Goal: Information Seeking & Learning: Learn about a topic

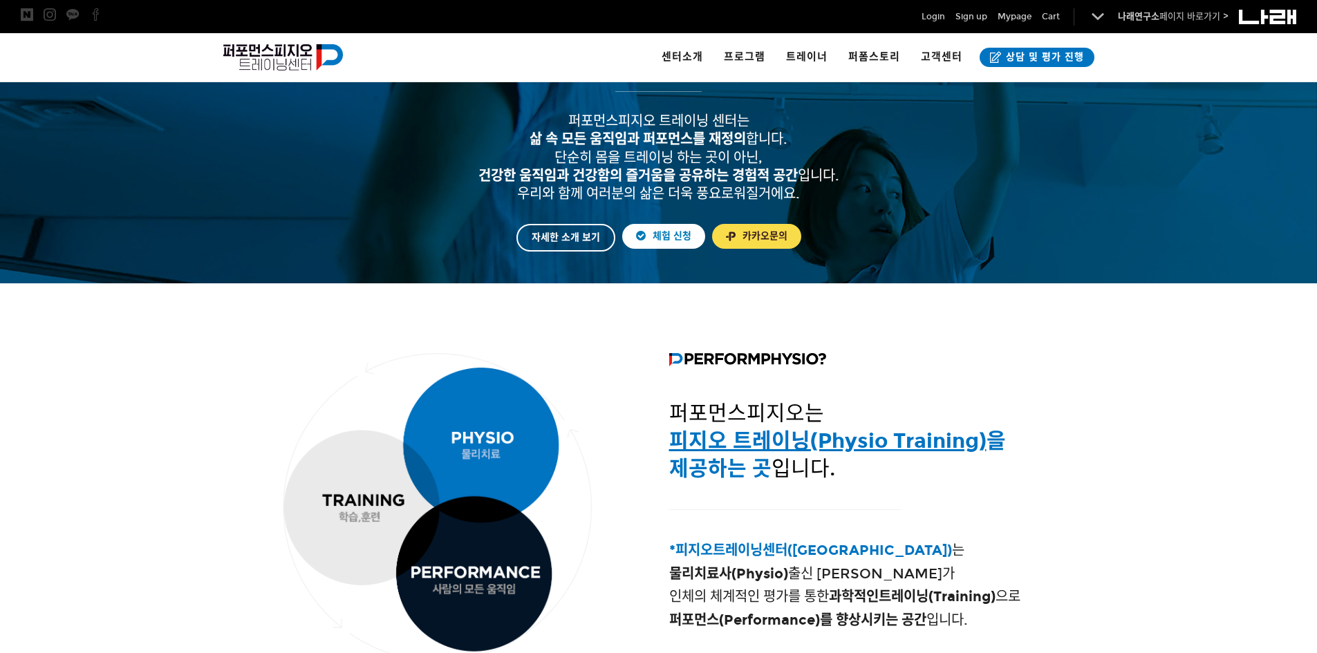
scroll to position [310, 0]
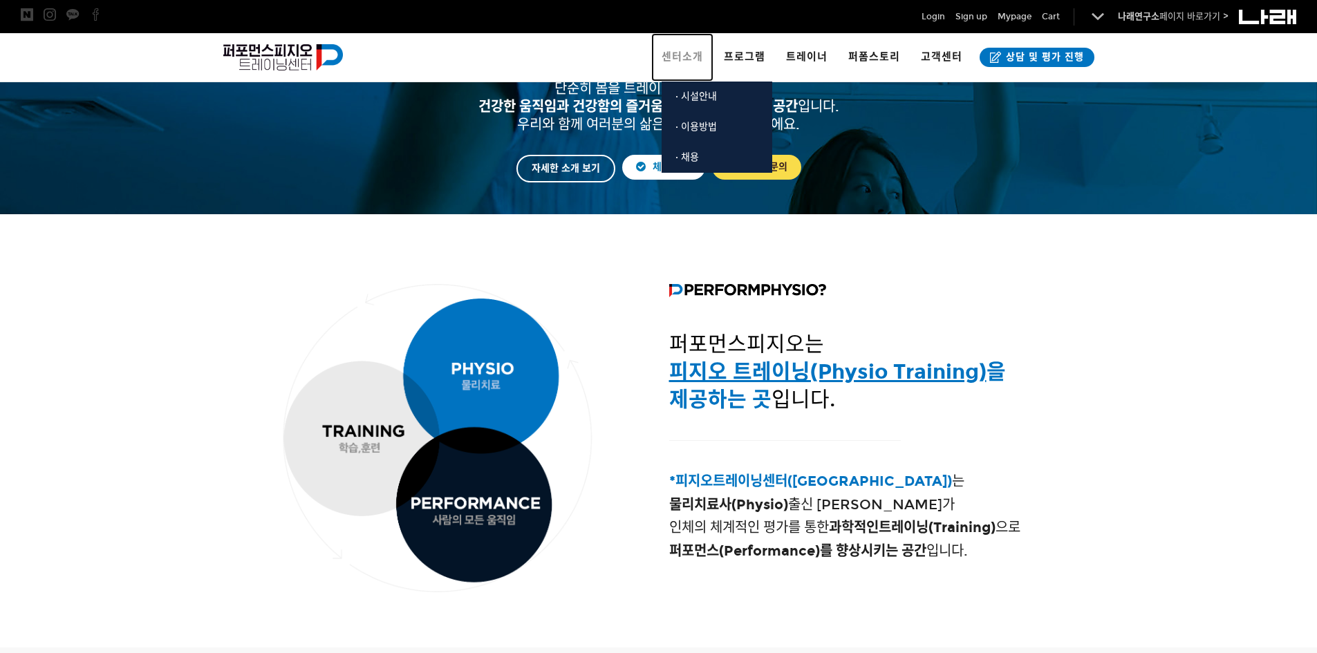
click at [687, 59] on span "센터소개" at bounding box center [682, 56] width 41 height 12
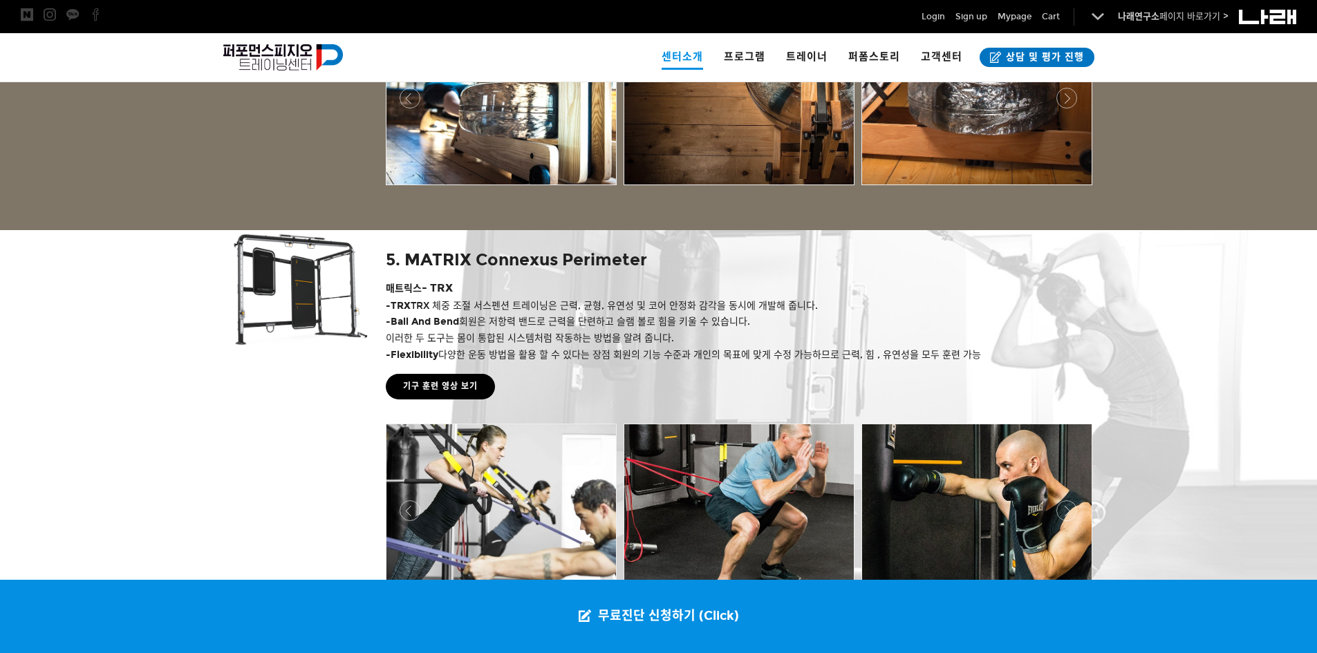
scroll to position [2661, 0]
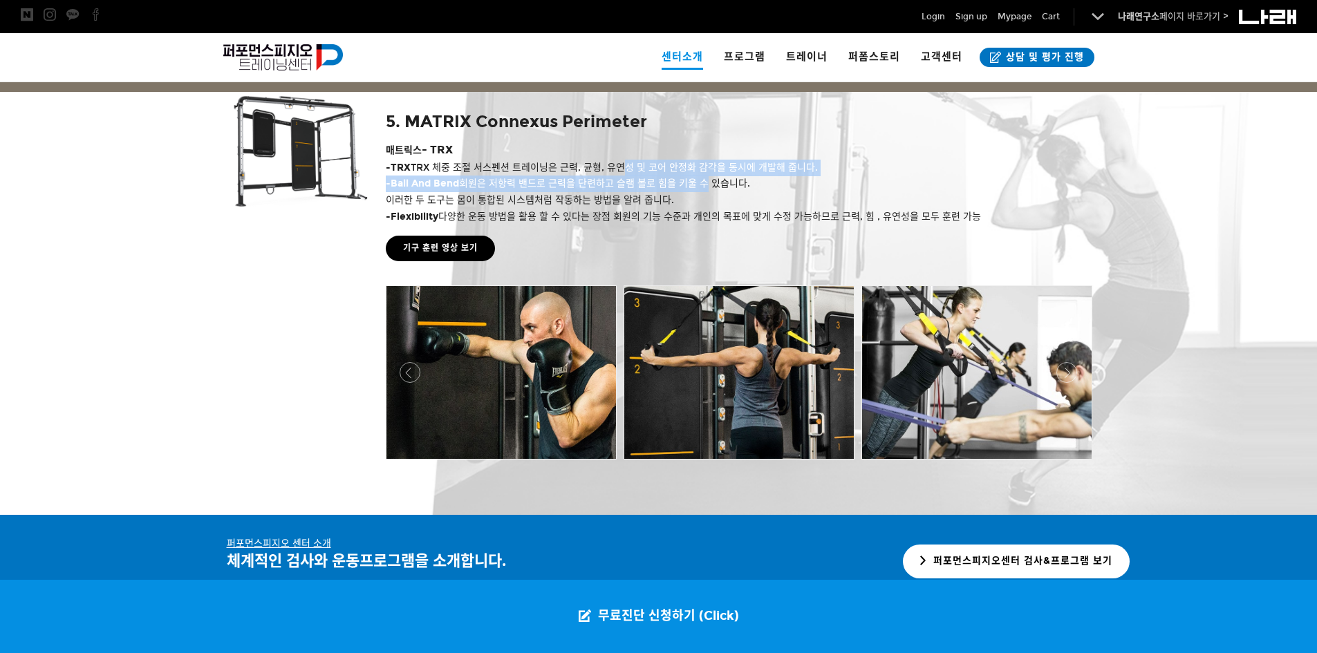
drag, startPoint x: 622, startPoint y: 165, endPoint x: 704, endPoint y: 181, distance: 83.3
click at [704, 181] on div "5. MATRIX Connexus Perimeter 매트릭스 - TRX - TRX TRX 체중 조절 서스펜션 트레이닝은 근력, 균형, 유연성 …" at bounding box center [738, 158] width 705 height 133
click at [704, 187] on span "- Ball And Bend 회원은 저항력 밴드로 근력을 단련하고 슬램 볼로 힘을 키울 수 있습니다." at bounding box center [568, 184] width 364 height 12
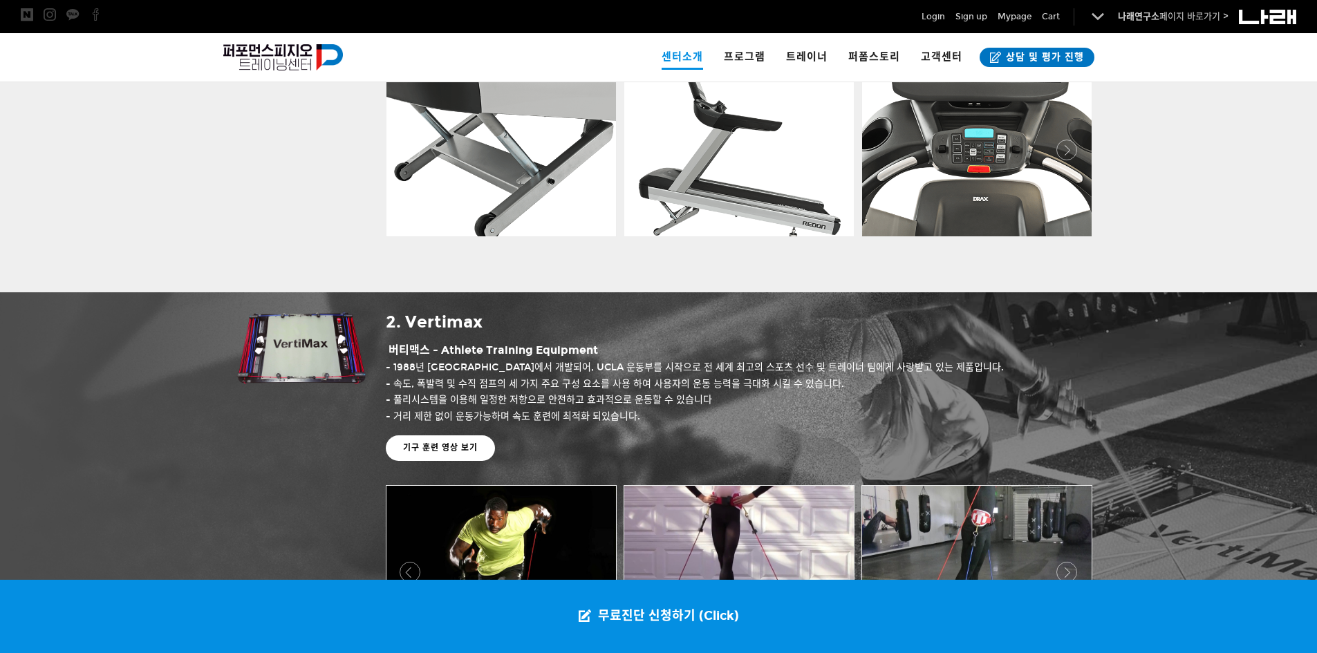
scroll to position [0, 0]
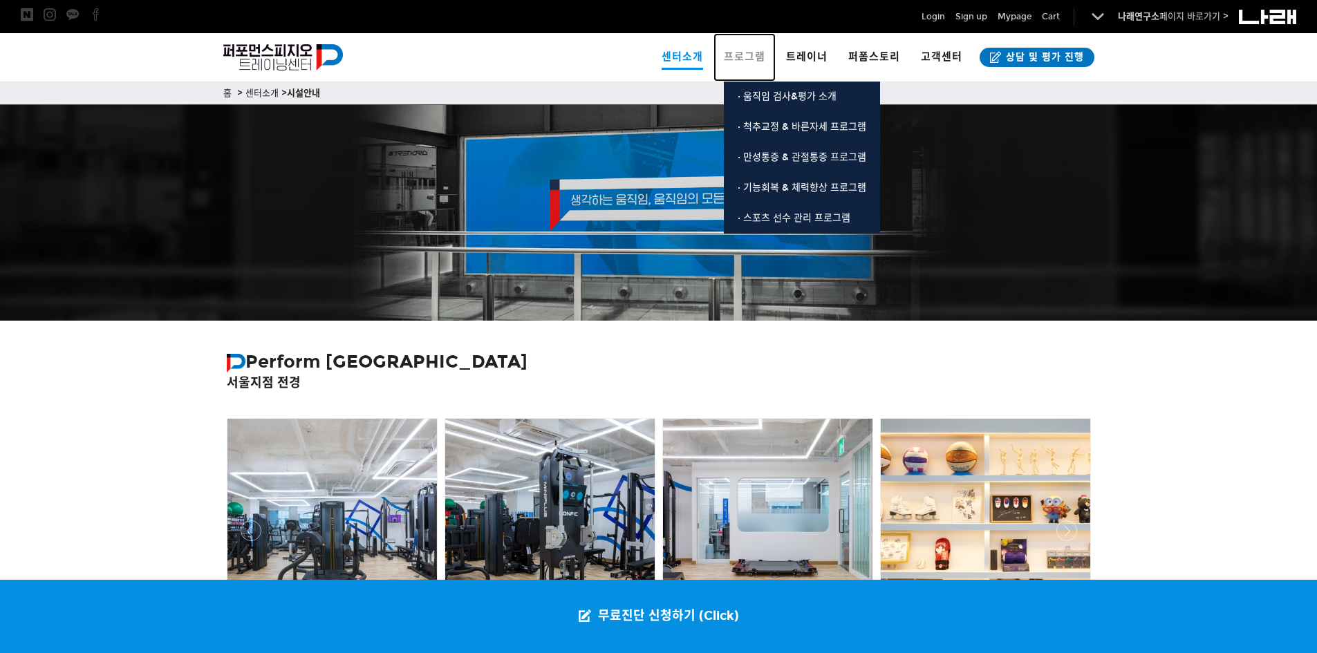
click at [738, 50] on link "프로그램" at bounding box center [745, 57] width 62 height 48
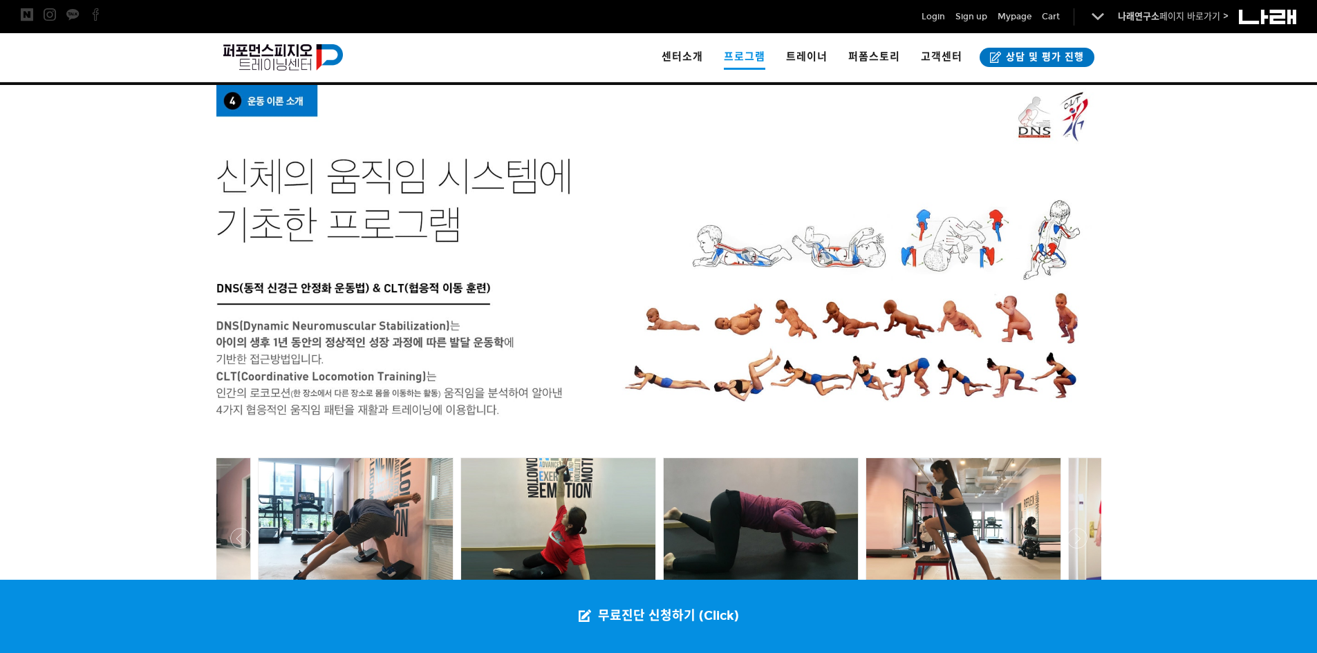
scroll to position [2435, 0]
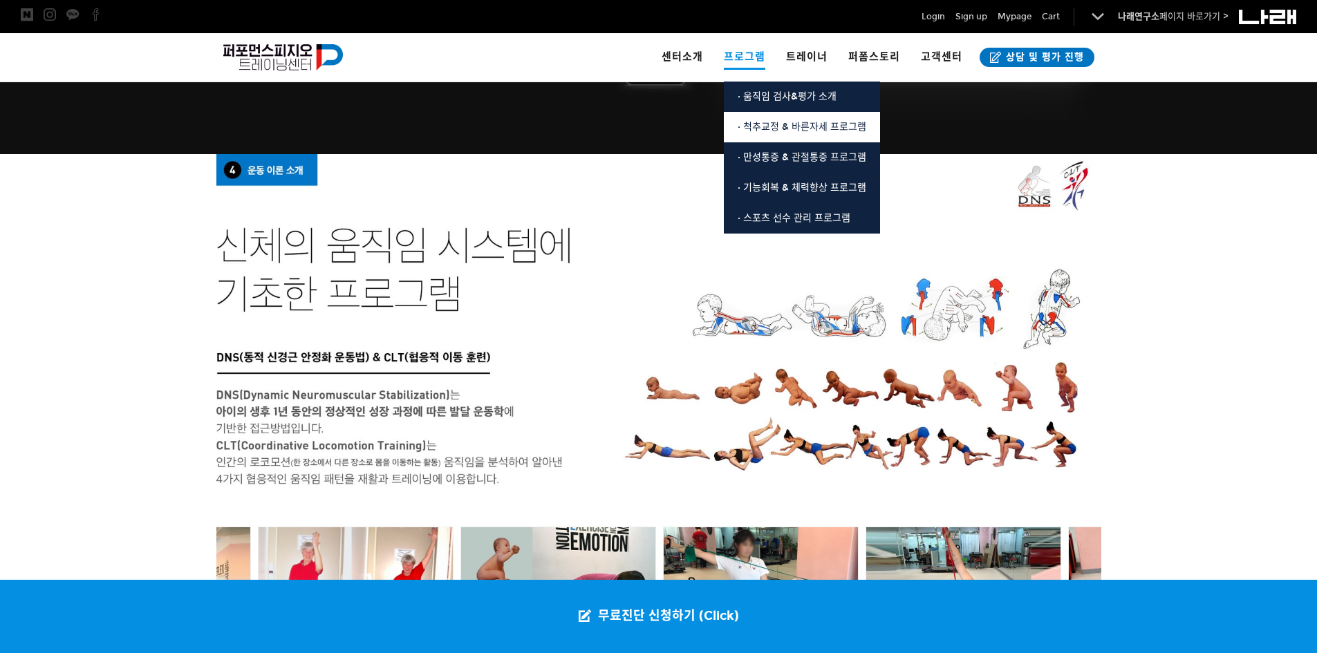
click at [767, 124] on span "· 척추교정 & 바른자세 프로그램" at bounding box center [802, 127] width 129 height 12
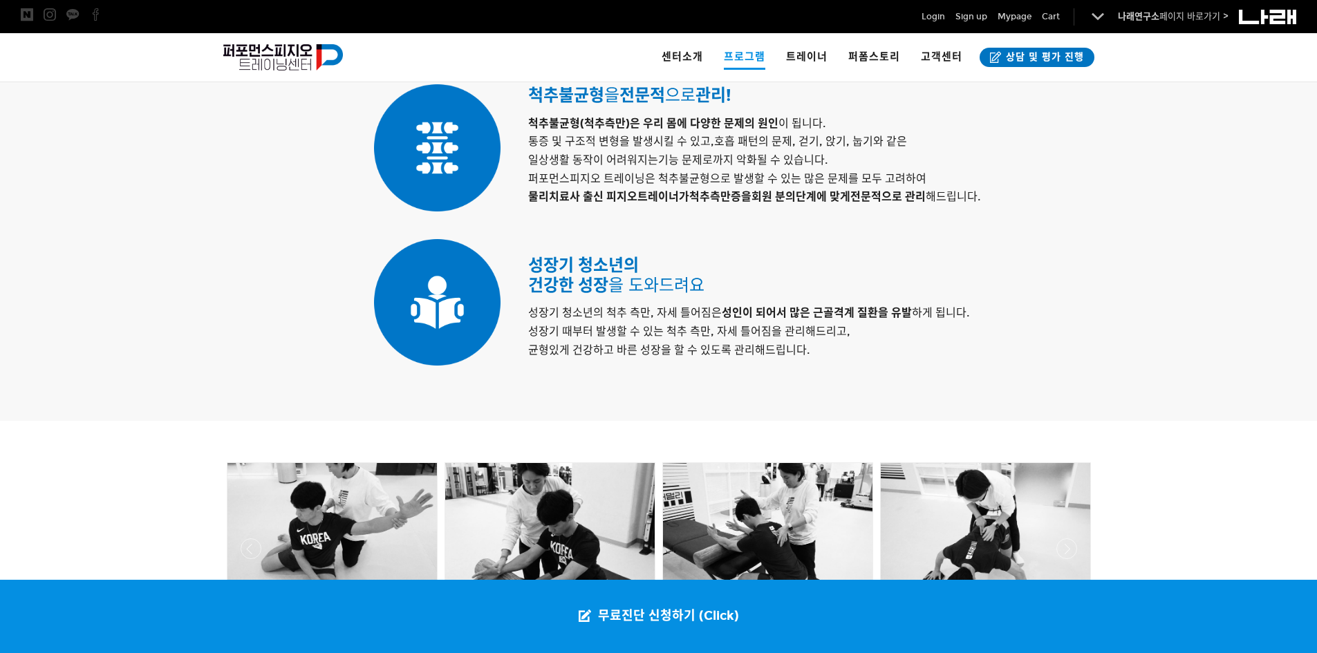
scroll to position [1347, 0]
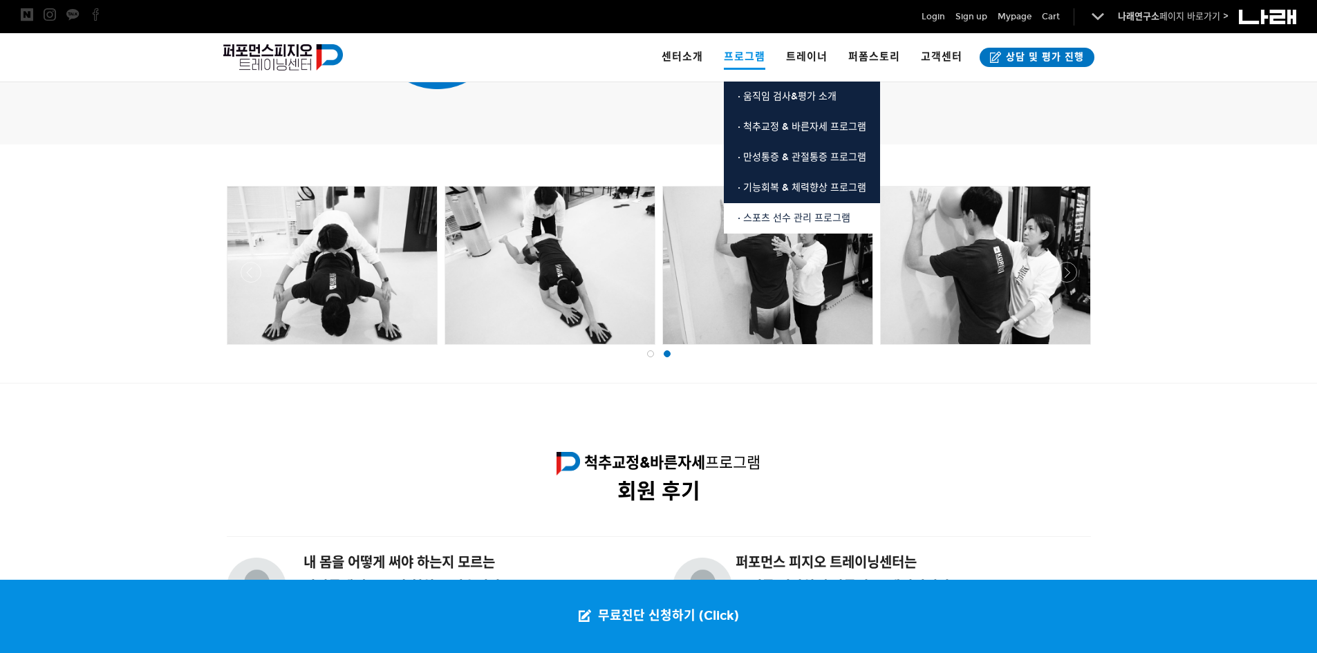
click at [767, 216] on span "· 스포츠 선수 관리 프로그램" at bounding box center [794, 218] width 113 height 12
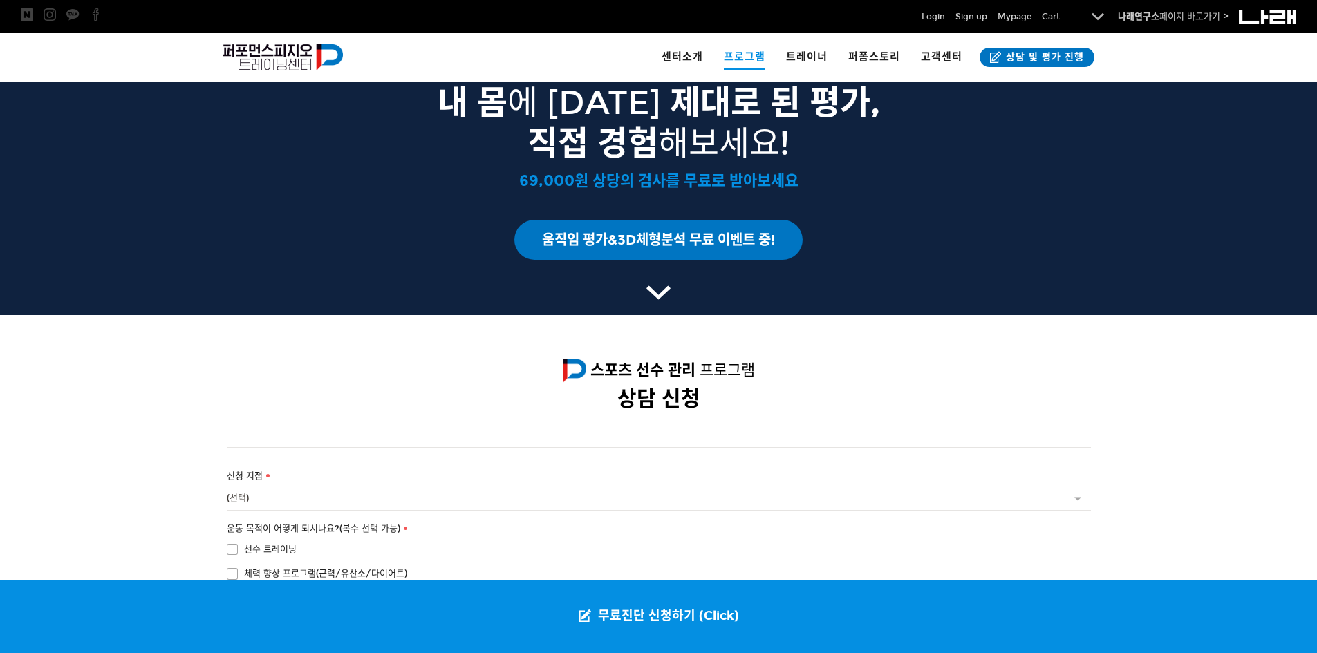
scroll to position [1900, 0]
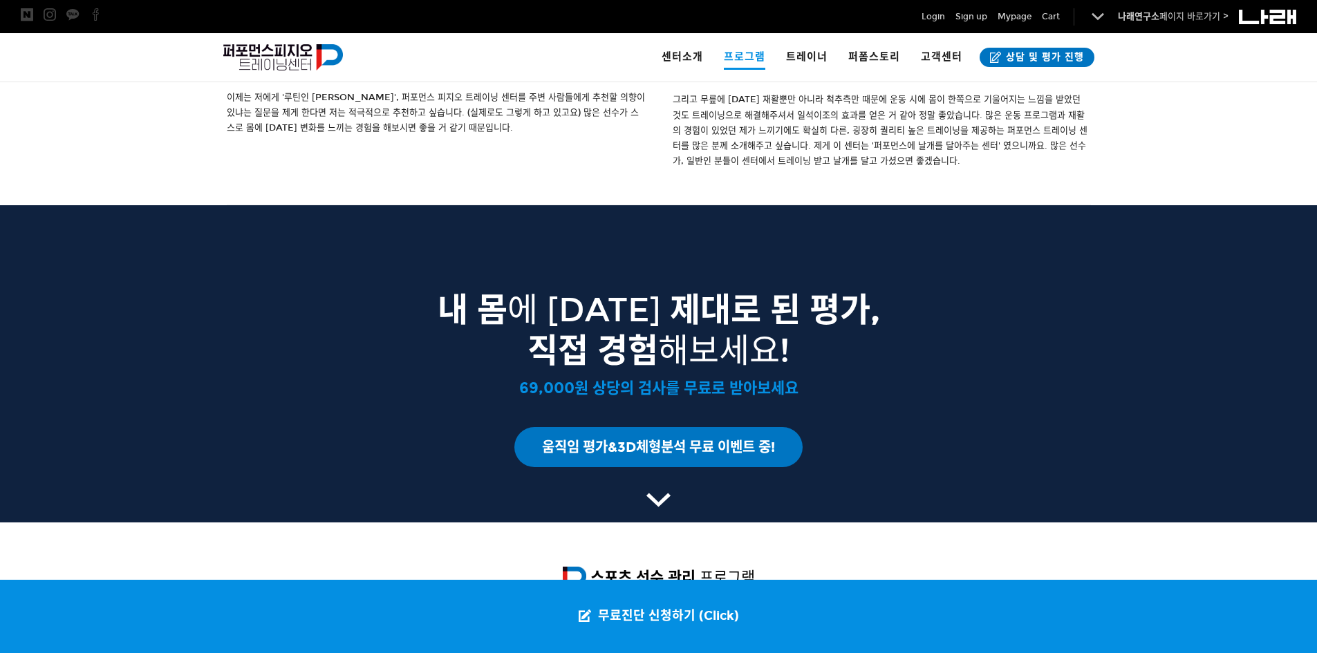
click at [656, 488] on icon at bounding box center [658, 500] width 24 height 24
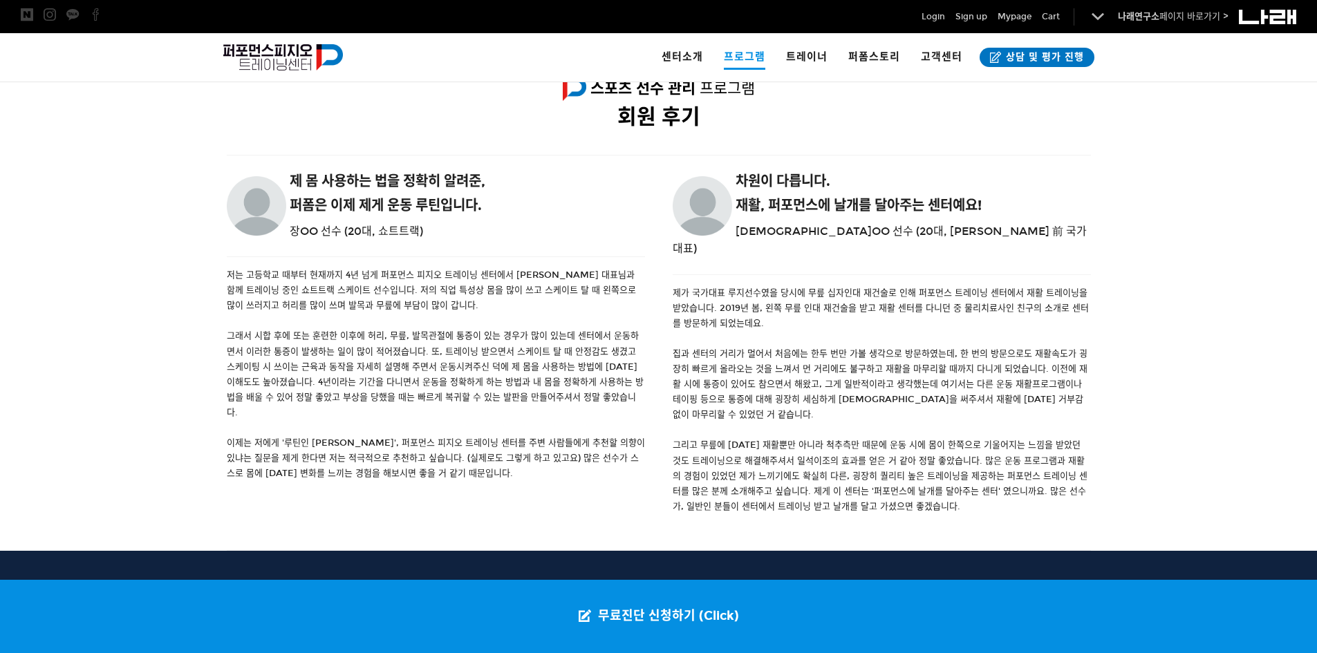
scroll to position [1623, 0]
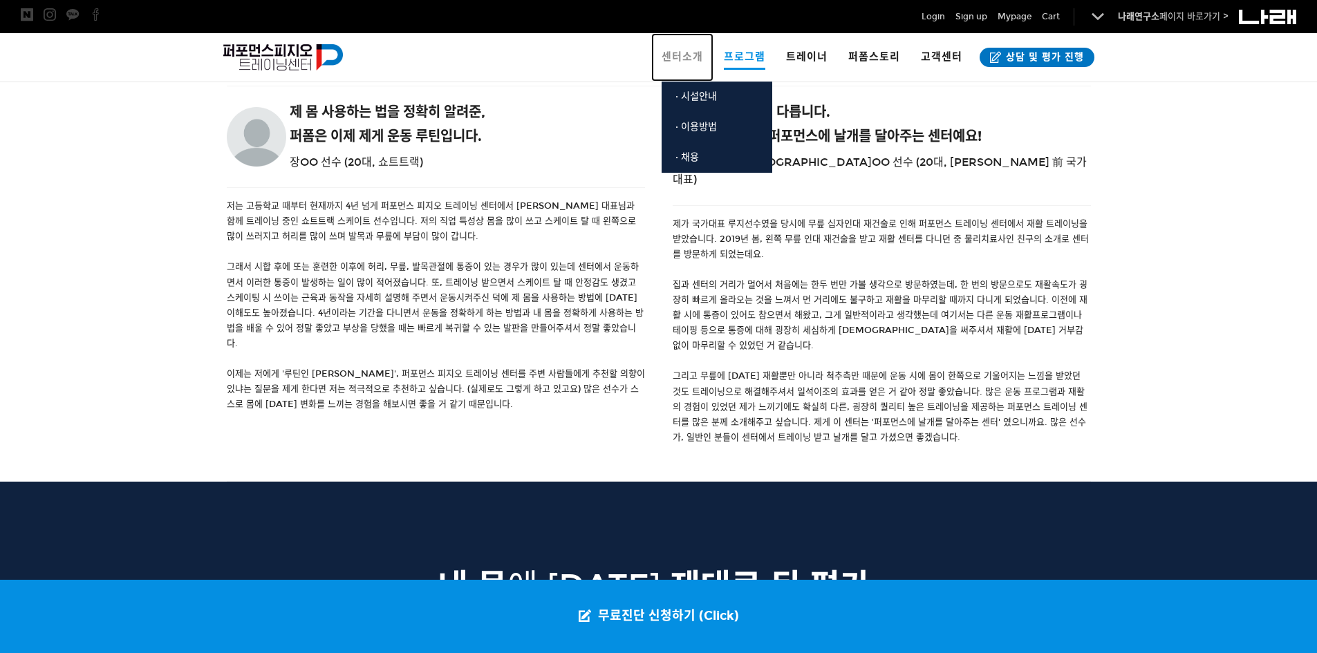
click at [693, 55] on span "센터소개" at bounding box center [682, 56] width 41 height 12
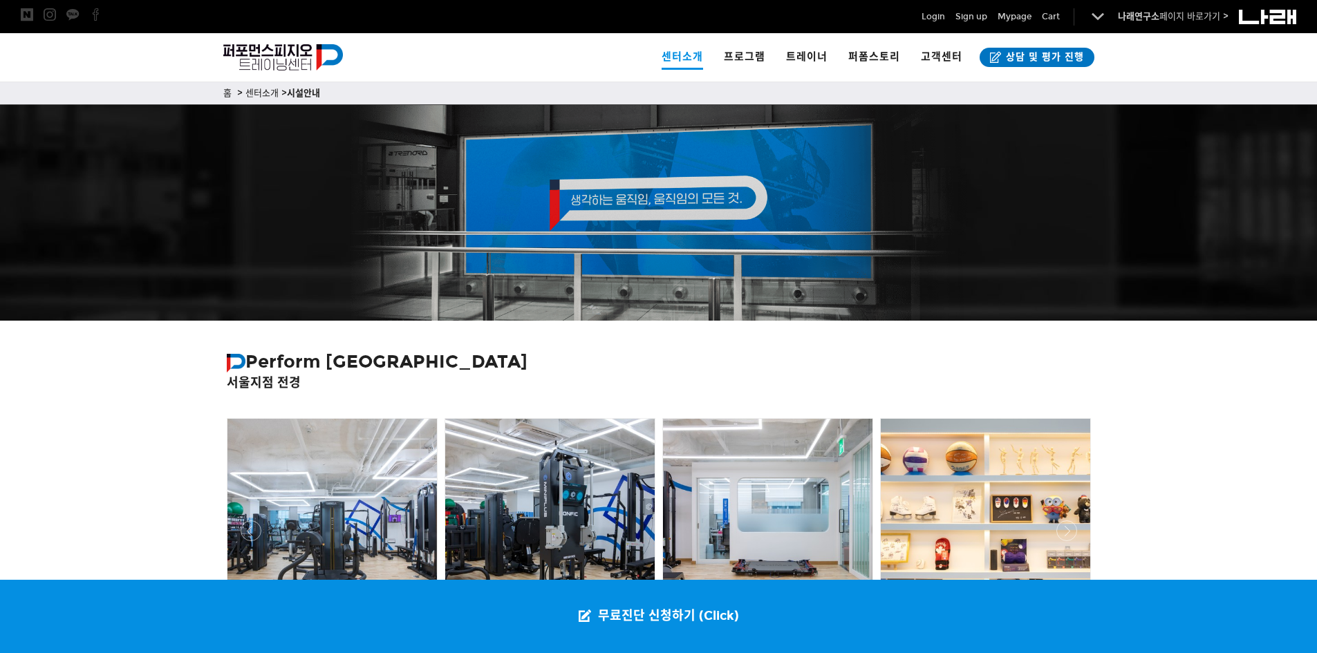
click at [1300, 427] on div at bounding box center [658, 489] width 1317 height 336
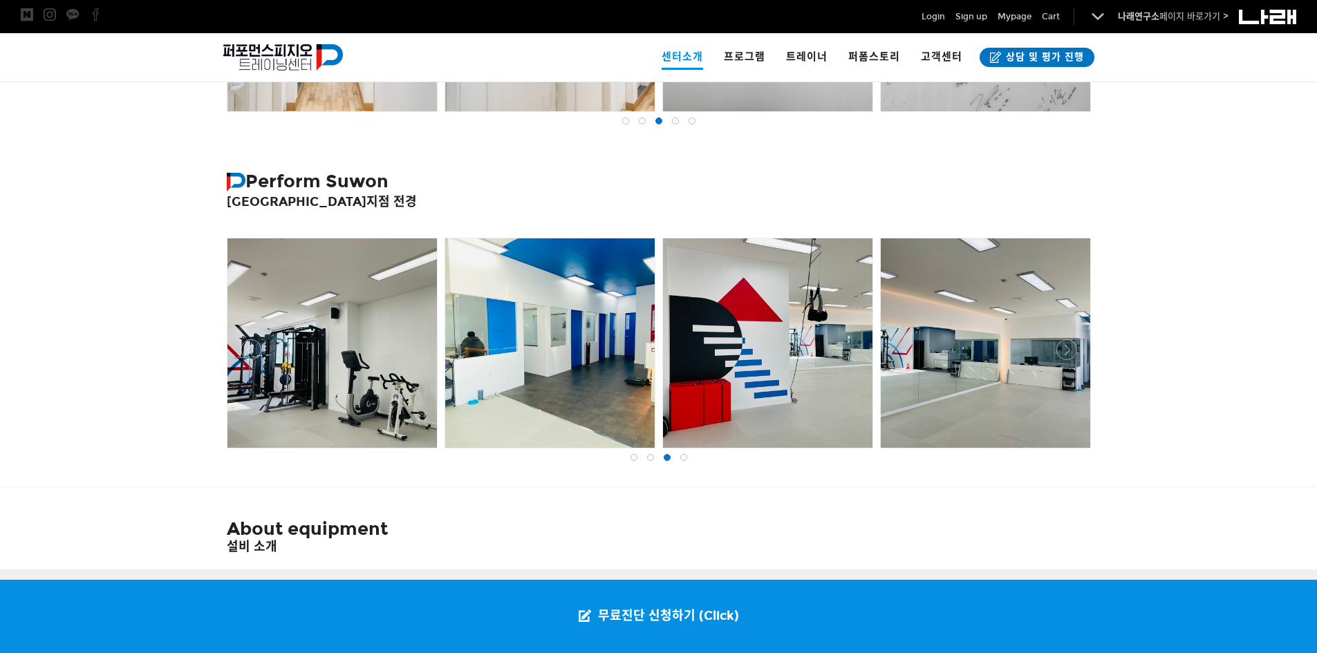
scroll to position [932, 0]
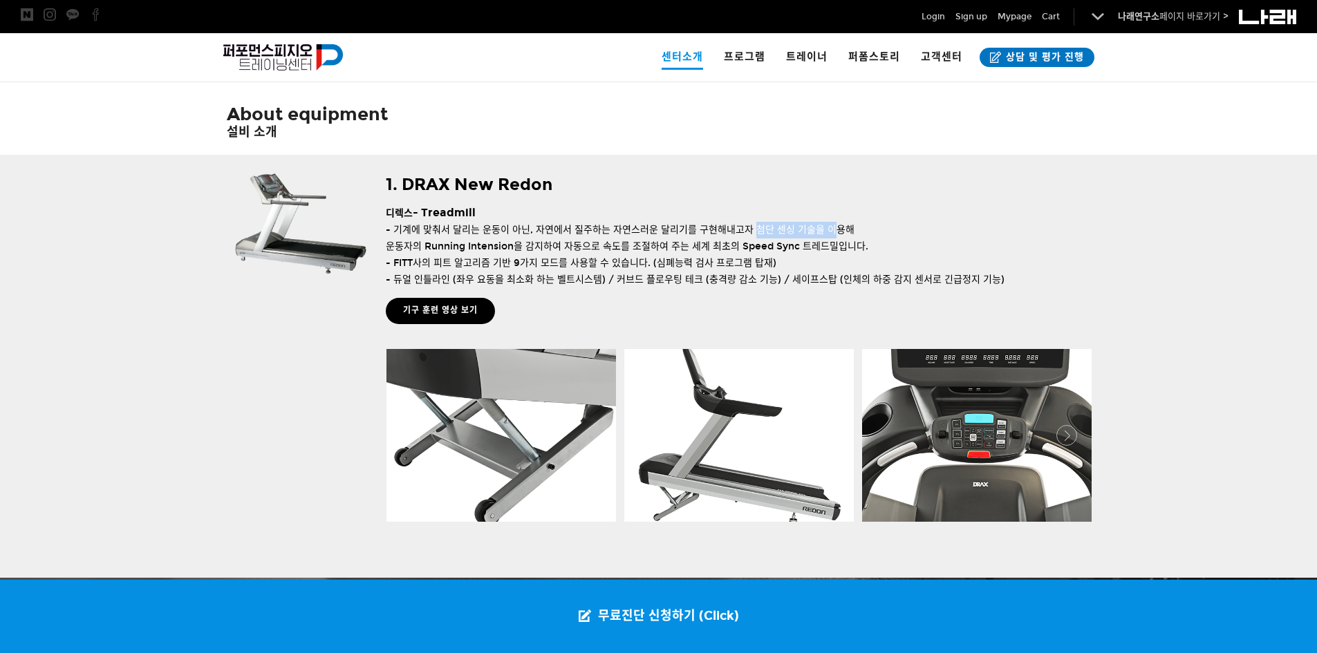
drag, startPoint x: 753, startPoint y: 234, endPoint x: 828, endPoint y: 232, distance: 75.4
click at [828, 232] on span "- 기계에 맞춰서 달리는 운동이 아닌, 자연에서 질주하는 자연스러운 달리기를 구현해내고자 첨단 센싱 기술을 이용해" at bounding box center [620, 230] width 469 height 12
click at [861, 247] on span "운동자의 Running Intension을 감지하여 자동으로 속도를 조절하여 주는 세계 최초의 Speed Sync 트레드밀입니다." at bounding box center [627, 247] width 483 height 12
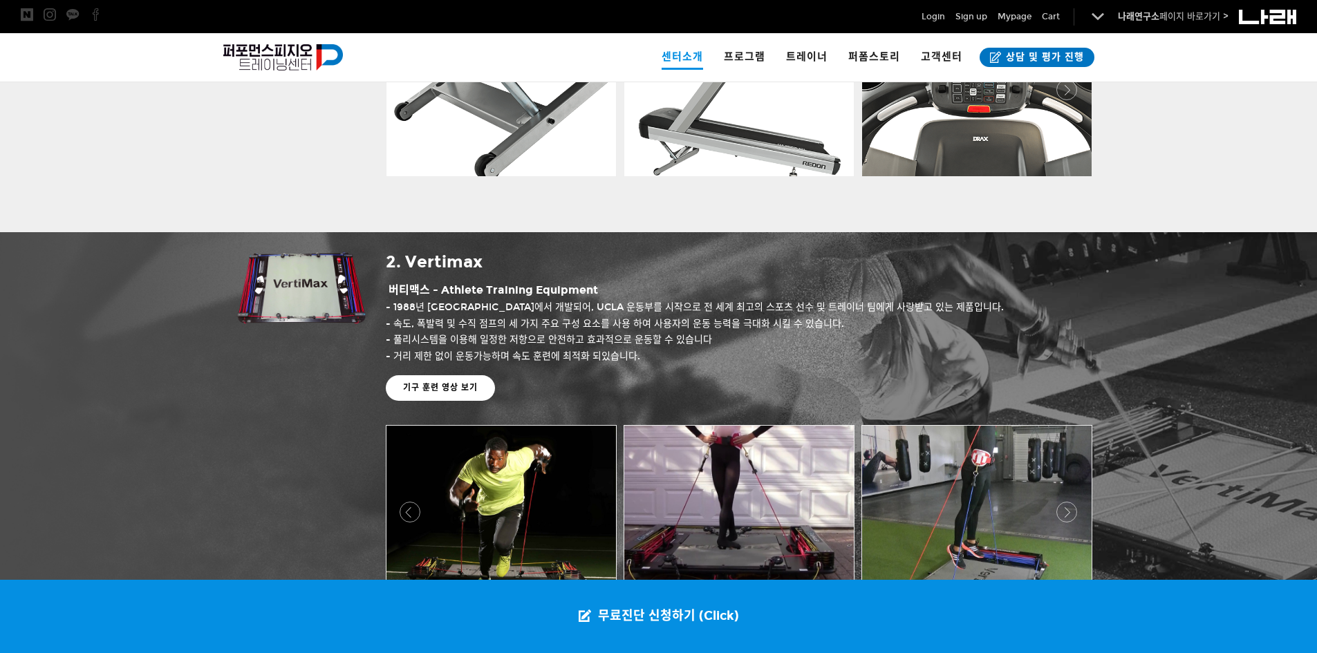
scroll to position [1347, 0]
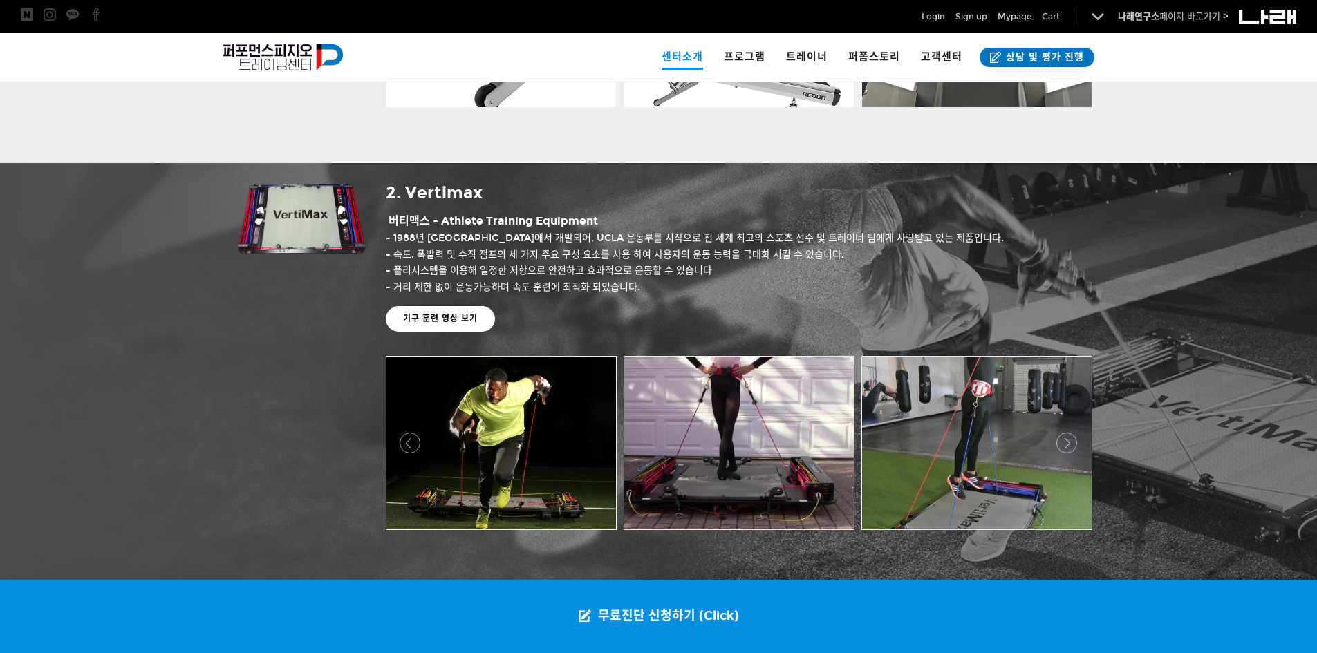
click at [260, 390] on div at bounding box center [295, 372] width 159 height 418
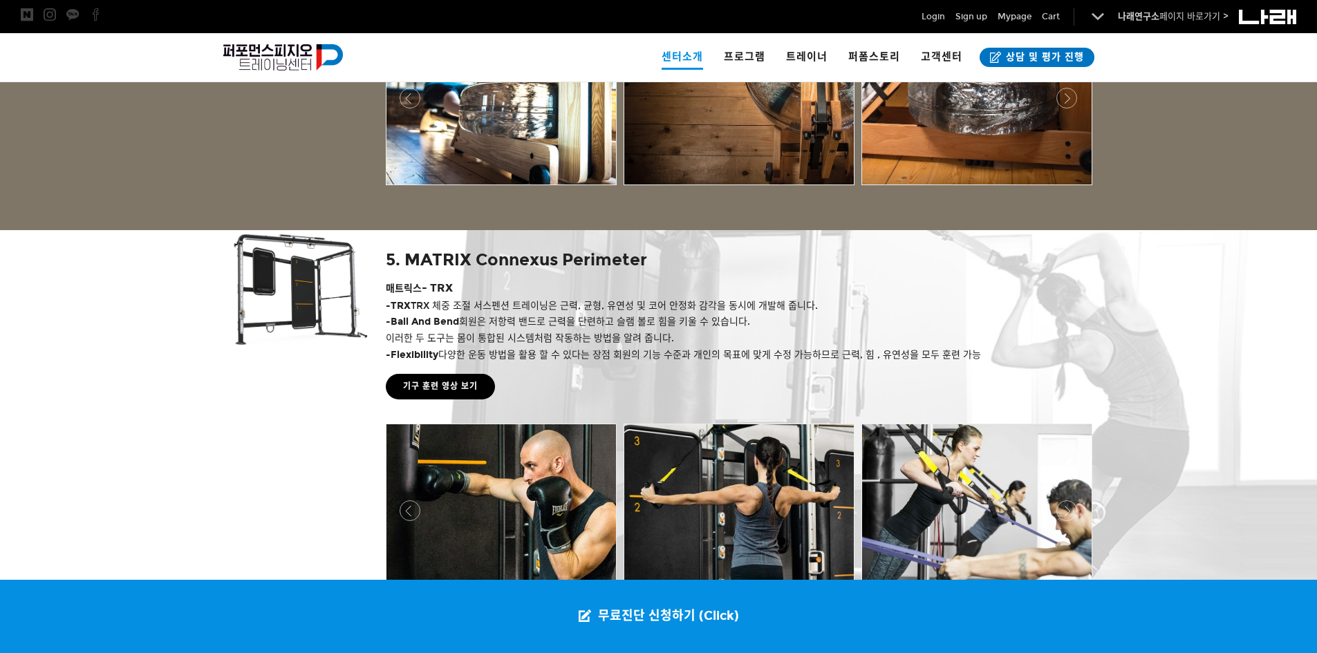
scroll to position [2107, 0]
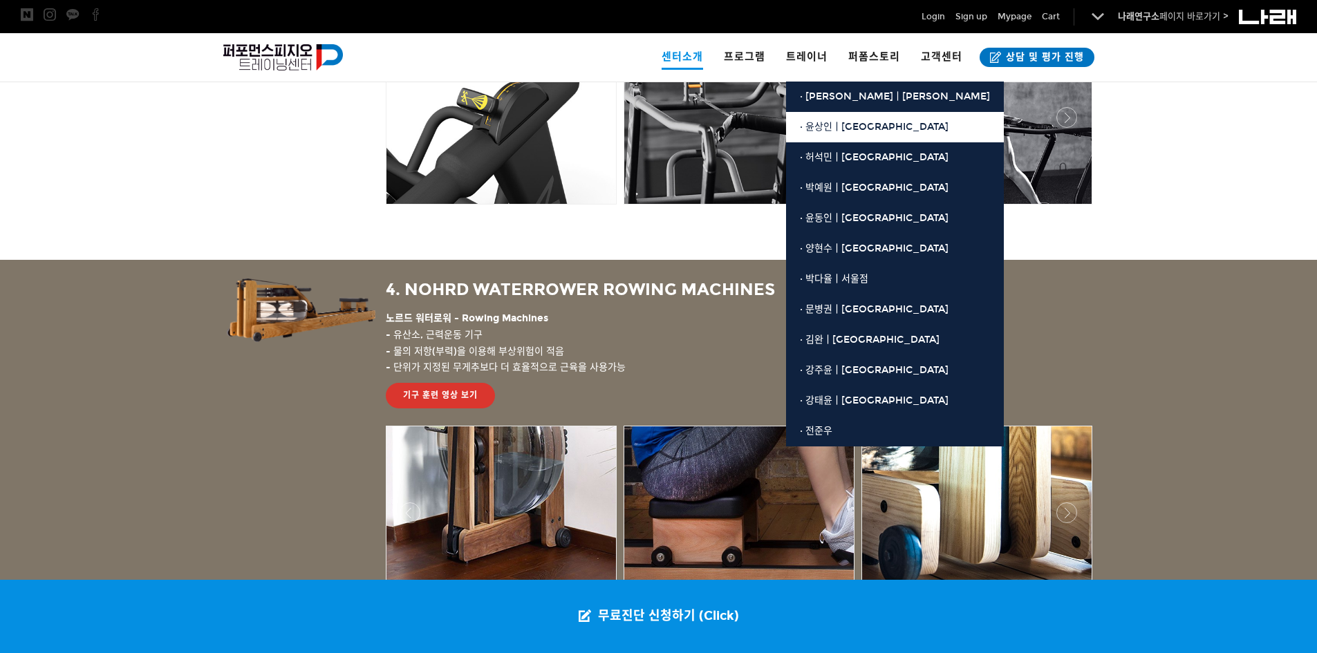
click at [834, 113] on link "· 윤상인ㅣ[GEOGRAPHIC_DATA]" at bounding box center [895, 127] width 218 height 30
